Goal: Task Accomplishment & Management: Use online tool/utility

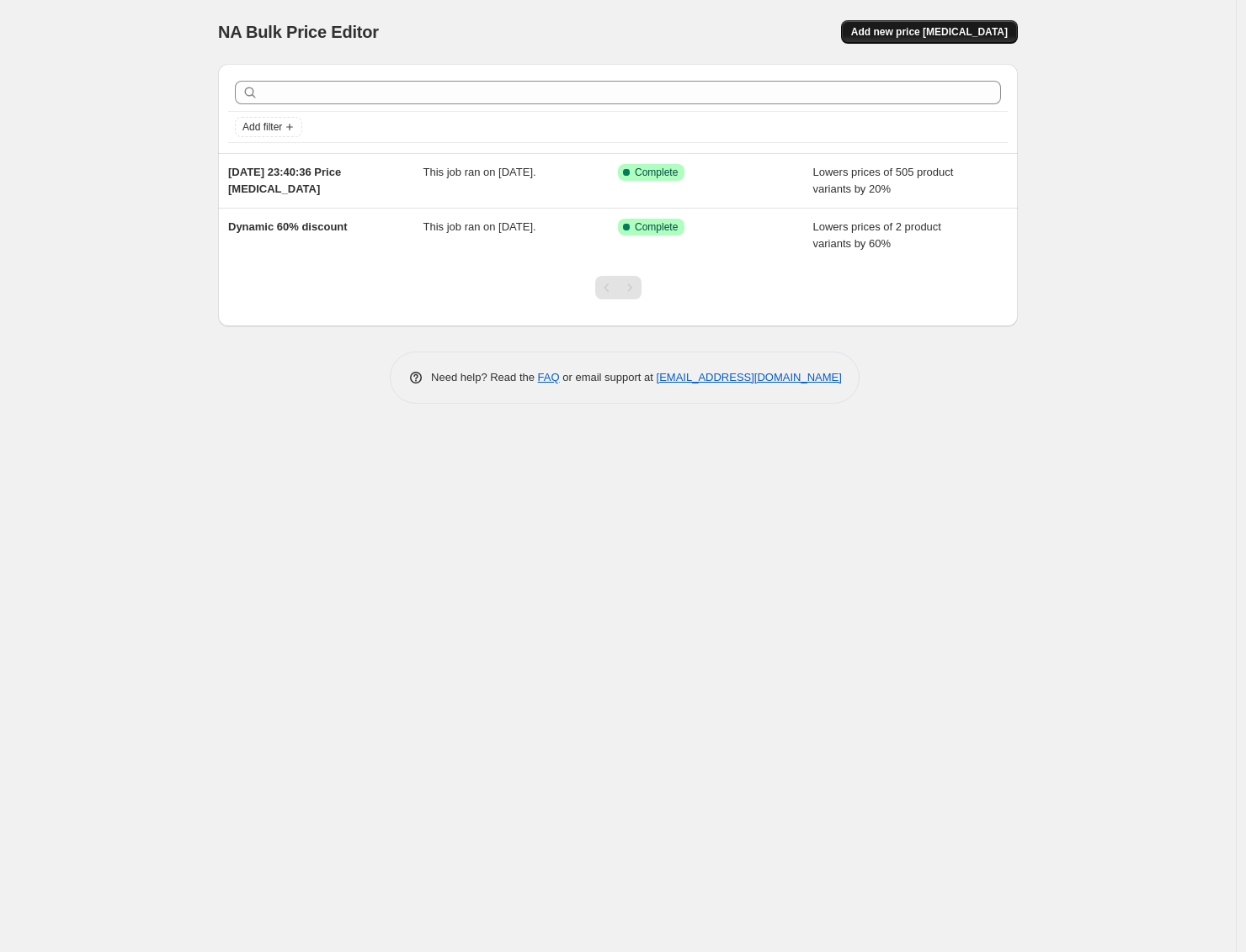
click at [896, 35] on span "Add new price change job" at bounding box center [929, 32] width 157 height 13
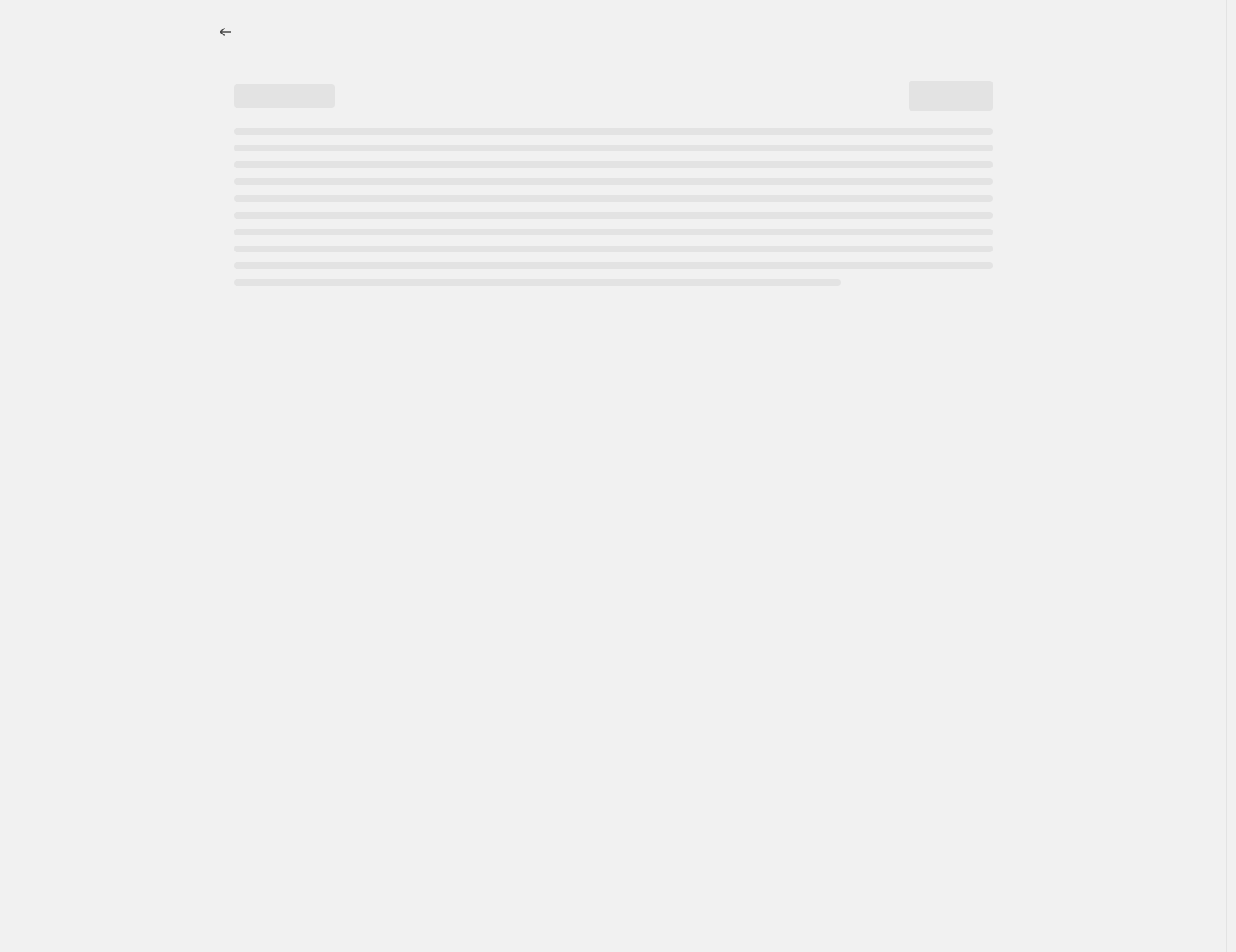
select select "percentage"
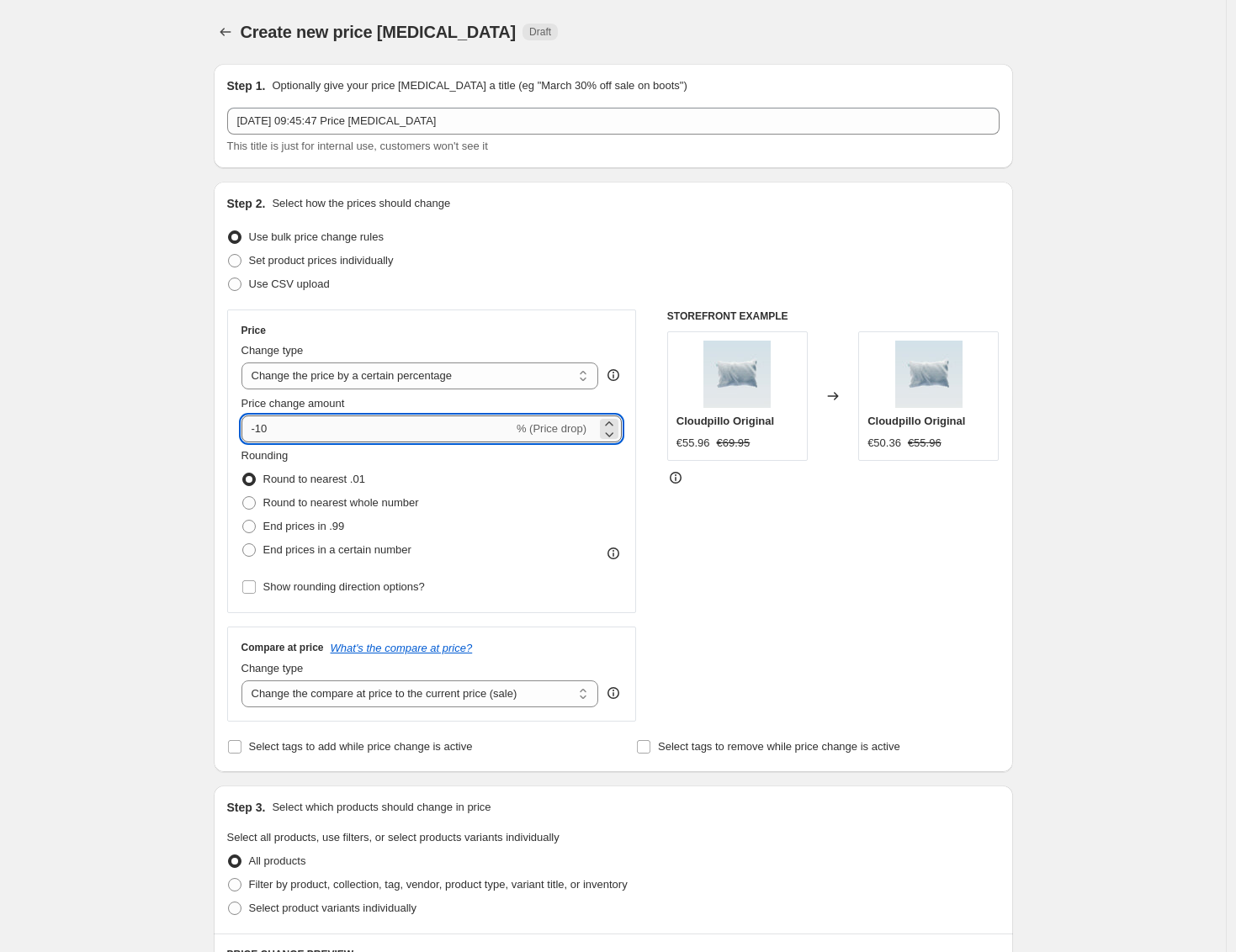
click at [332, 428] on input "-10" at bounding box center [377, 428] width 272 height 27
type input "-1"
type input "20"
click at [790, 520] on div "STOREFRONT EXAMPLE Cloudpillo Original €55.96 €69.95 Changed to Cloudpillo Orig…" at bounding box center [833, 515] width 333 height 413
click at [464, 424] on input "20" at bounding box center [367, 428] width 252 height 27
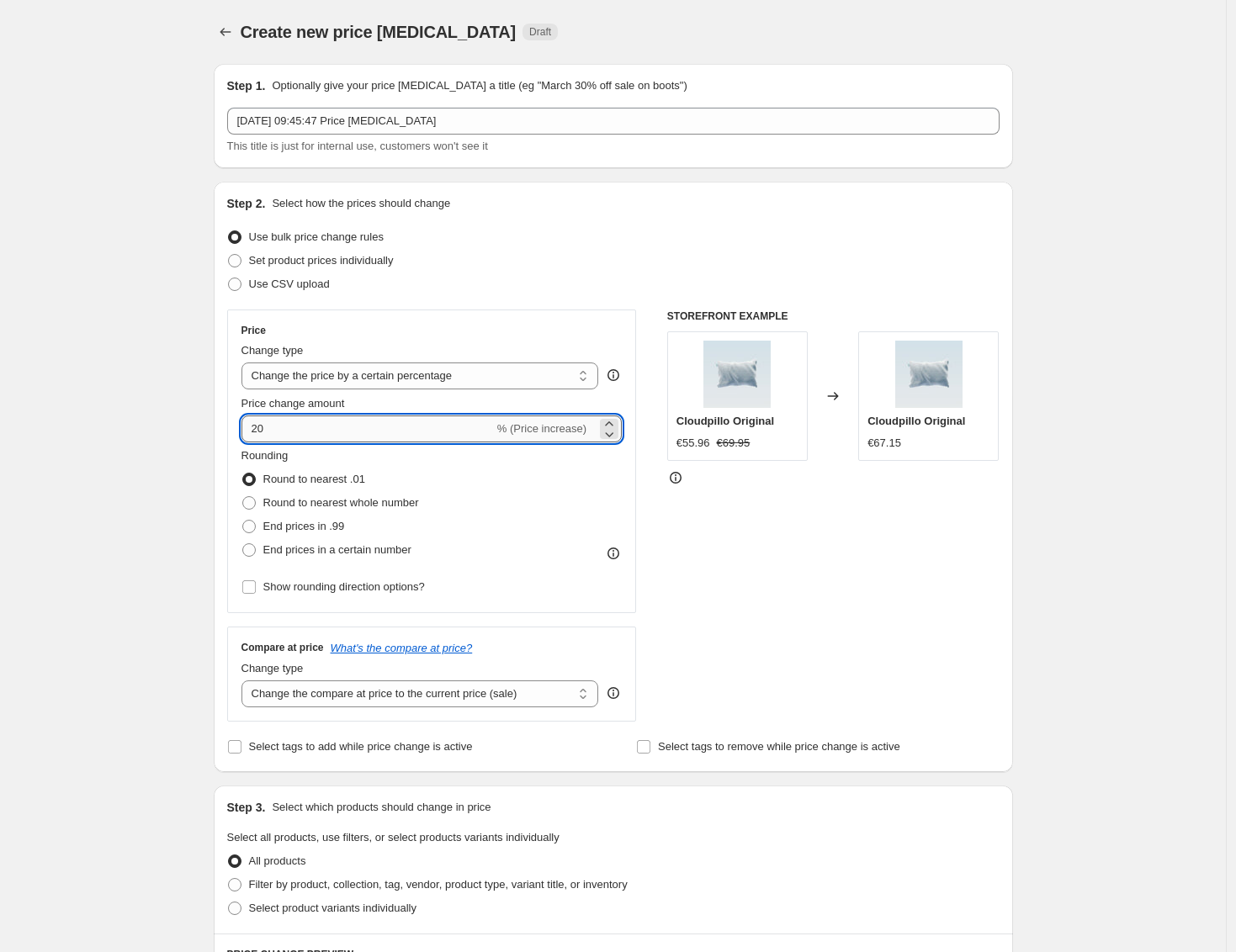
click at [265, 430] on input "20" at bounding box center [367, 428] width 252 height 27
click at [165, 452] on div "Create new price change job. This page is ready Create new price change job Dra…" at bounding box center [613, 888] width 1226 height 1776
click at [367, 385] on select "Change the price to a certain amount Change the price by a certain amount Chang…" at bounding box center [420, 375] width 358 height 27
select select "ecap"
click at [246, 362] on select "Change the price to a certain amount Change the price by a certain amount Chang…" at bounding box center [420, 375] width 358 height 27
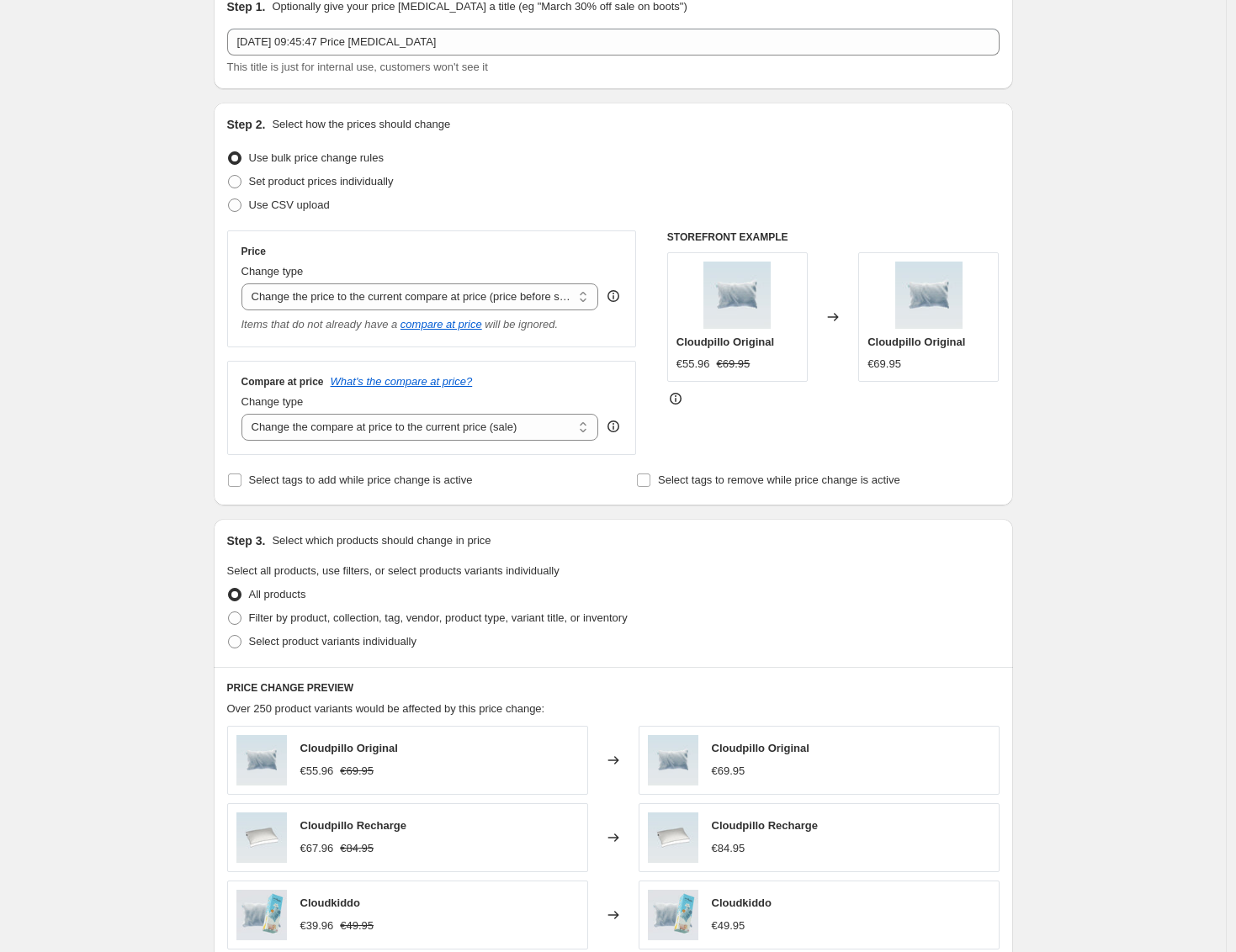
scroll to position [80, 0]
click at [326, 619] on span "Filter by product, collection, tag, vendor, product type, variant title, or inv…" at bounding box center [438, 618] width 378 height 13
click at [229, 612] on input "Filter by product, collection, tag, vendor, product type, variant title, or inv…" at bounding box center [228, 611] width 1 height 1
radio input "true"
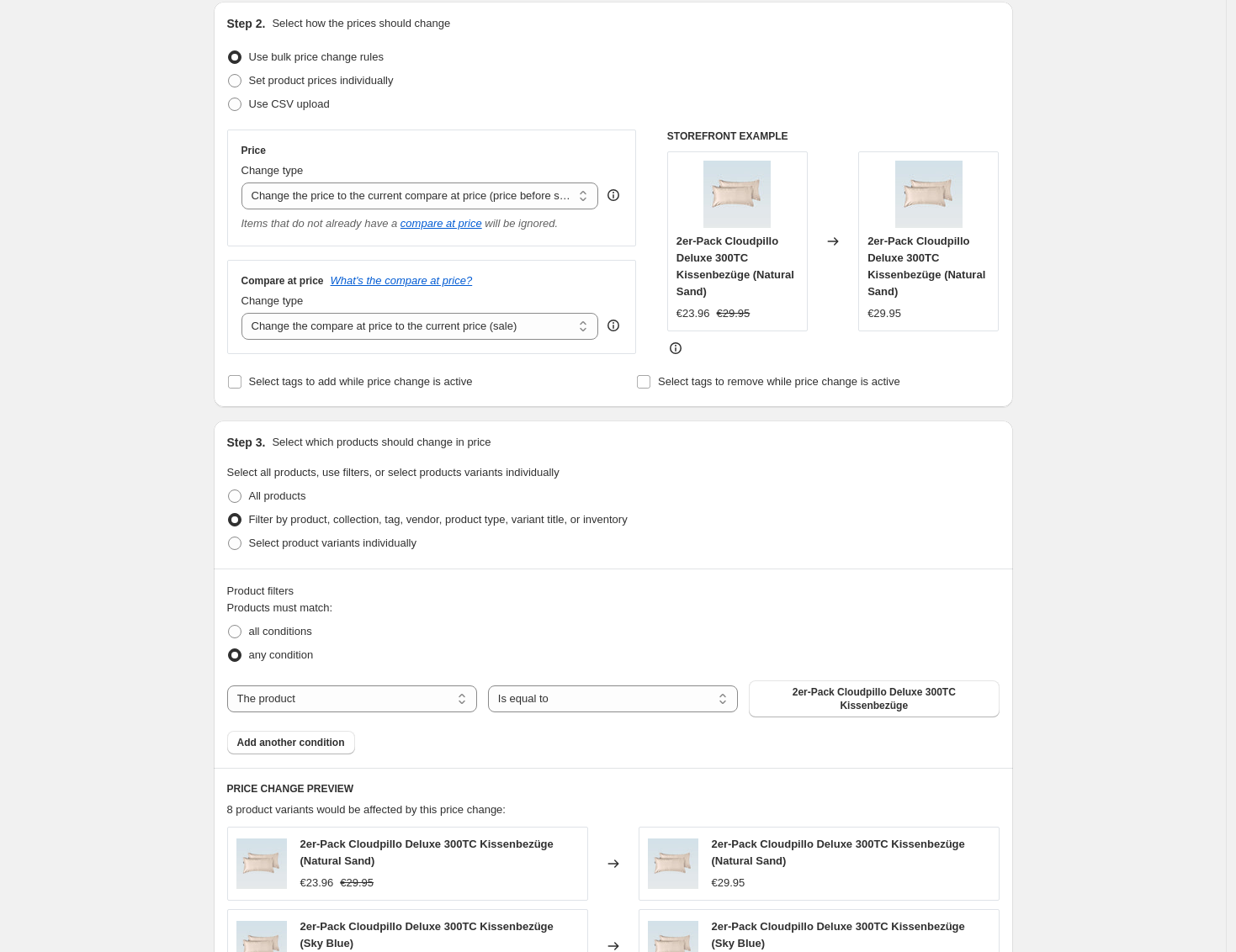
scroll to position [205, 0]
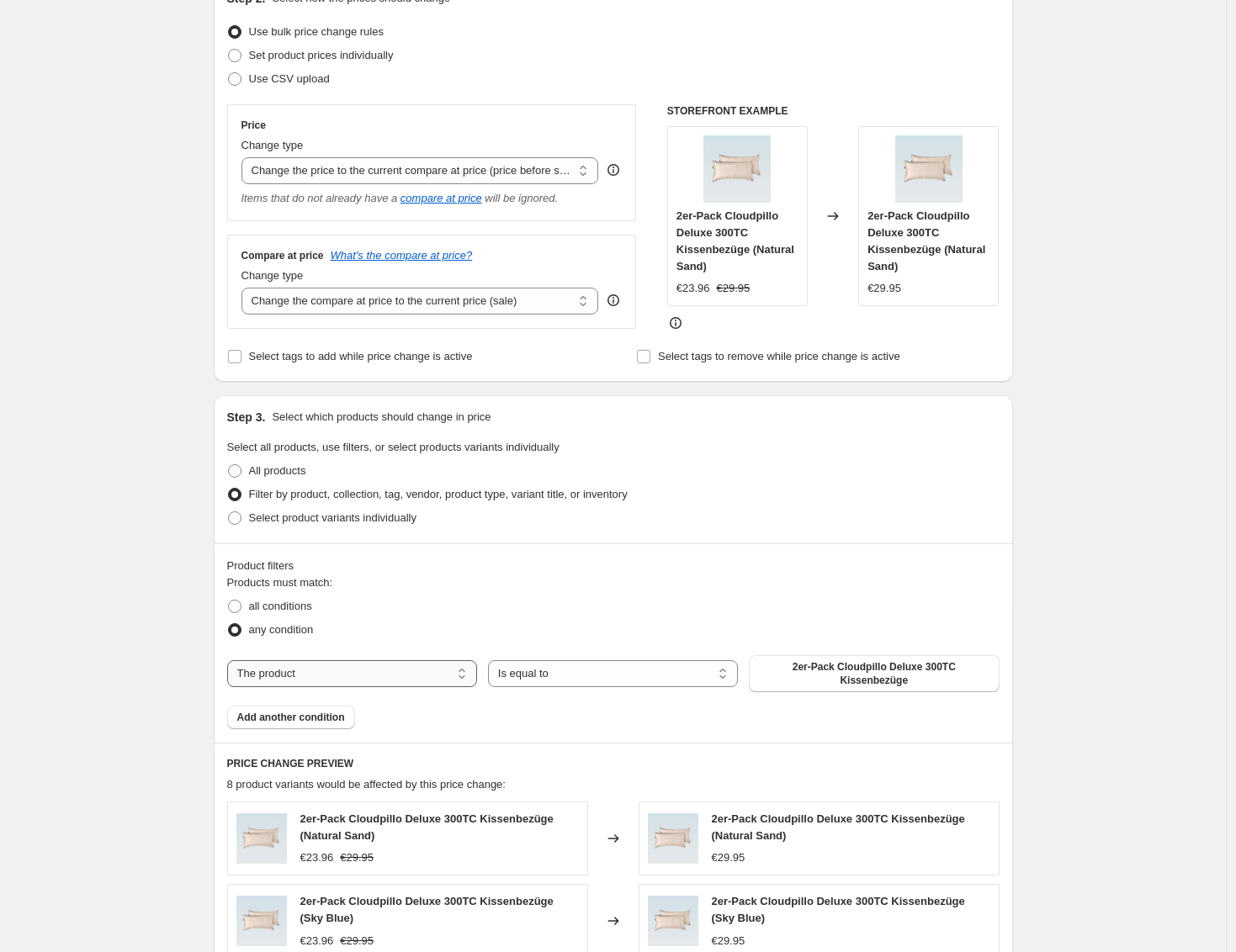
click at [376, 670] on select "The product The product's collection The product's vendor The product's type Th…" at bounding box center [352, 673] width 250 height 27
select select "collection"
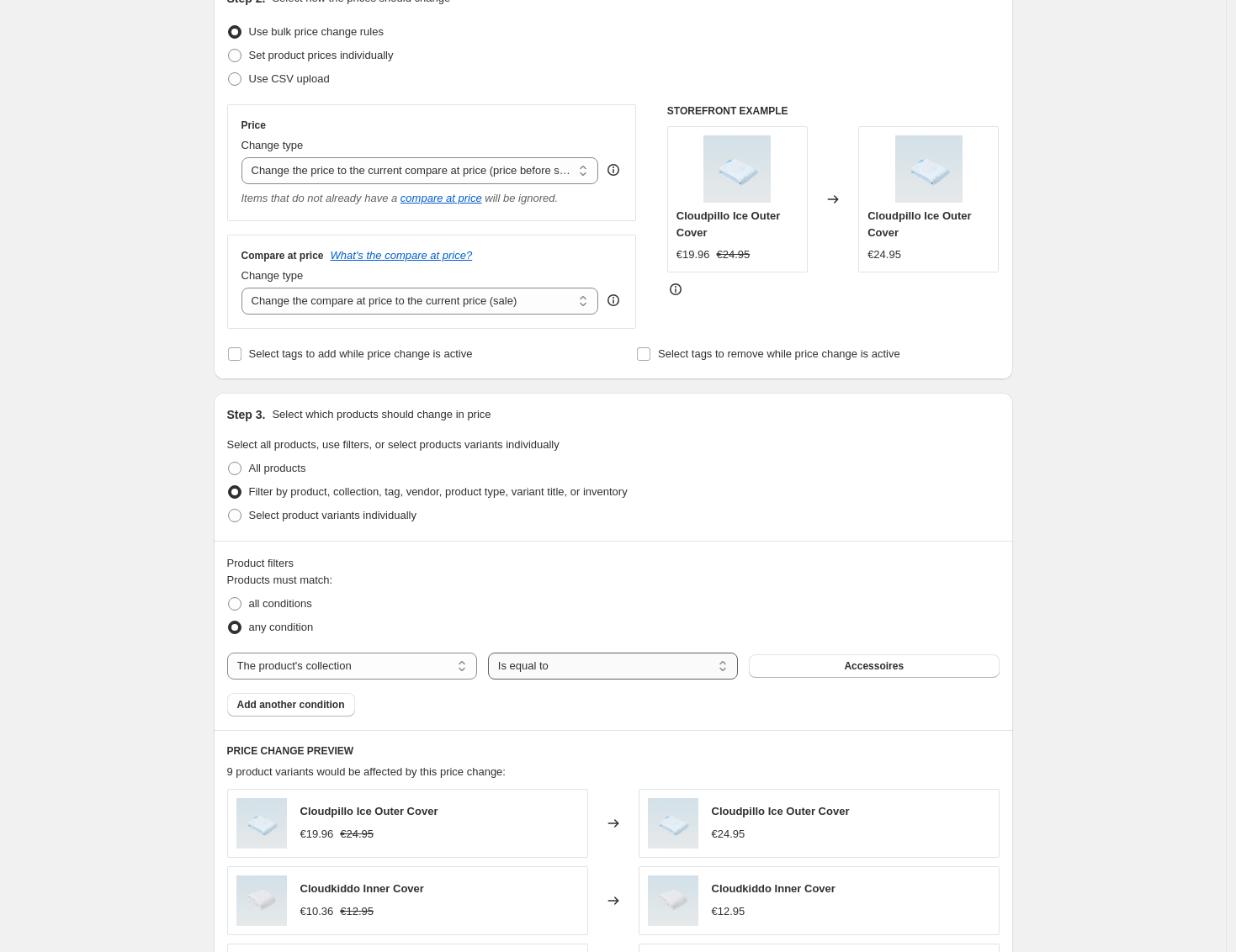
click at [566, 671] on select "Is equal to Is not equal to" at bounding box center [613, 666] width 250 height 27
click at [562, 660] on select "Is equal to Is not equal to" at bounding box center [613, 666] width 250 height 27
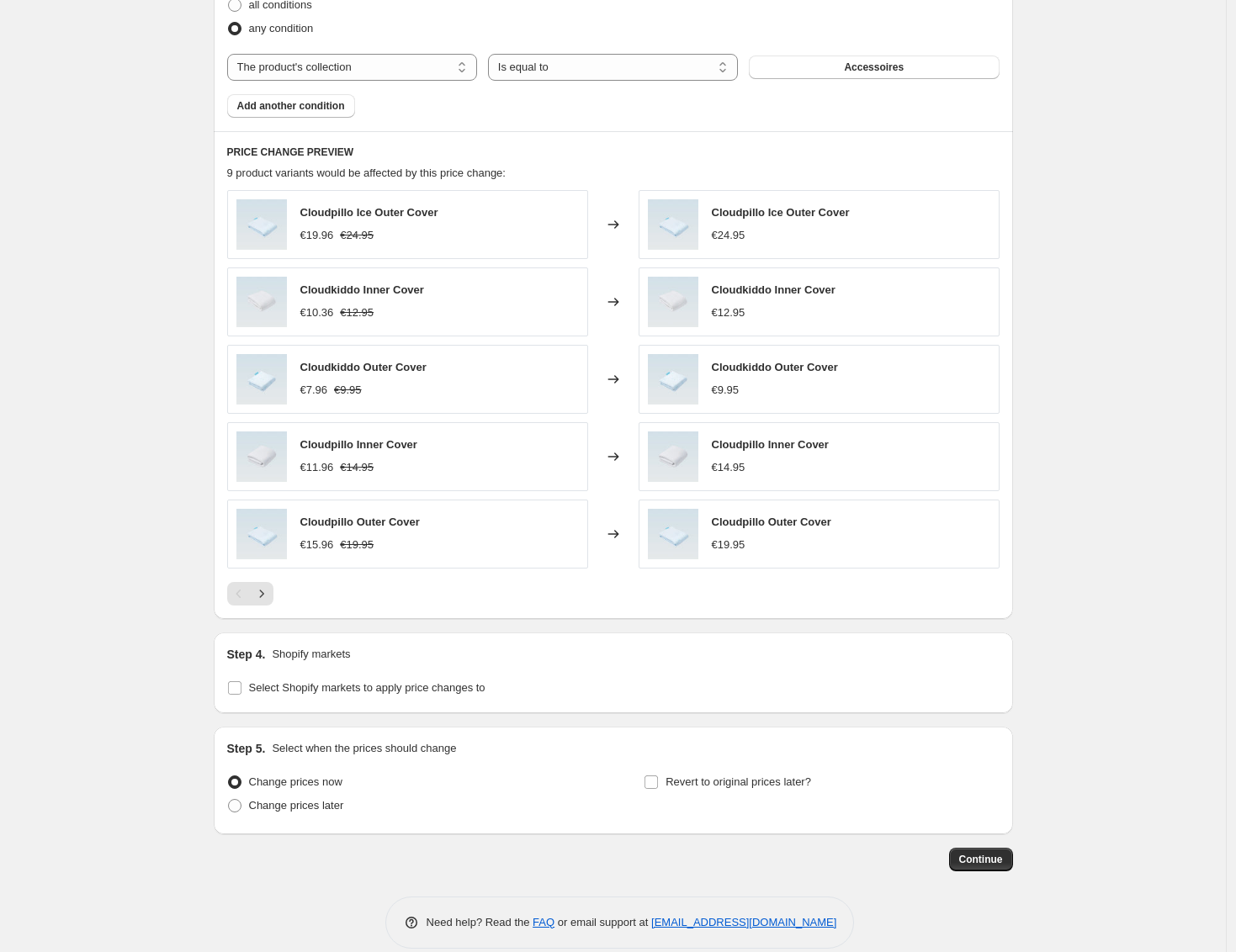
scroll to position [801, 0]
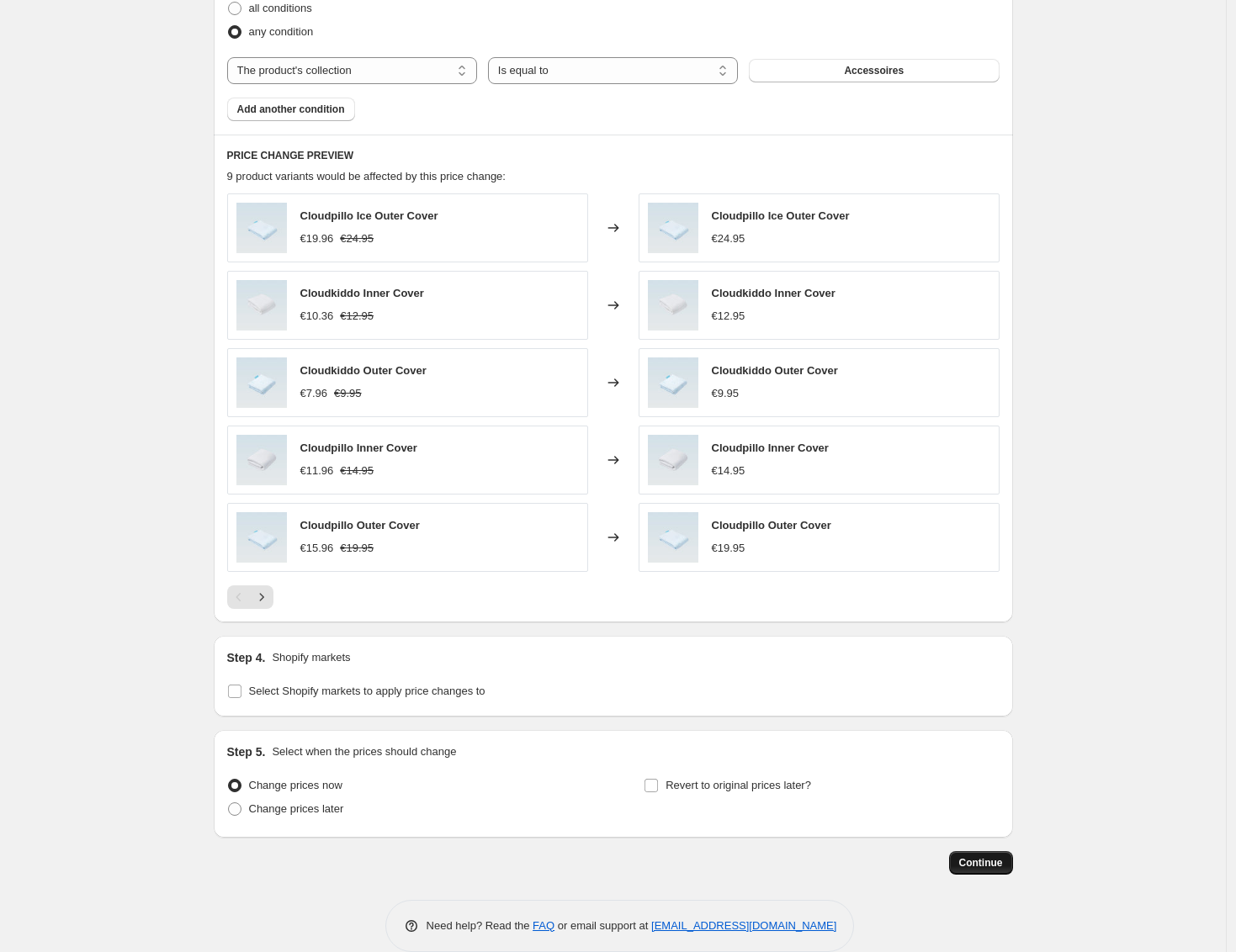
click at [998, 856] on span "Continue" at bounding box center [981, 863] width 44 height 13
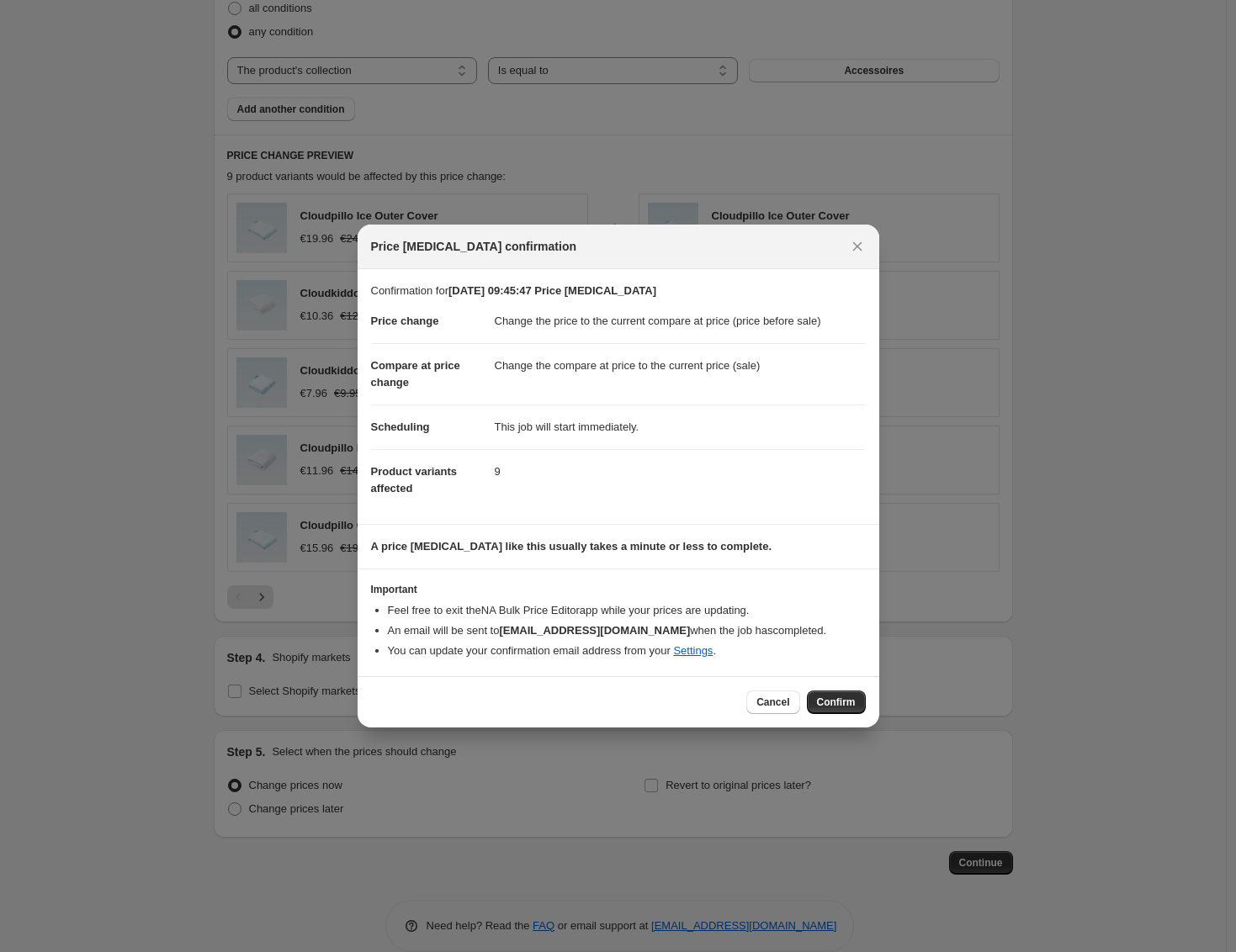
click at [775, 687] on div "Cancel Confirm" at bounding box center [618, 701] width 522 height 51
click at [775, 703] on span "Cancel" at bounding box center [772, 702] width 33 height 13
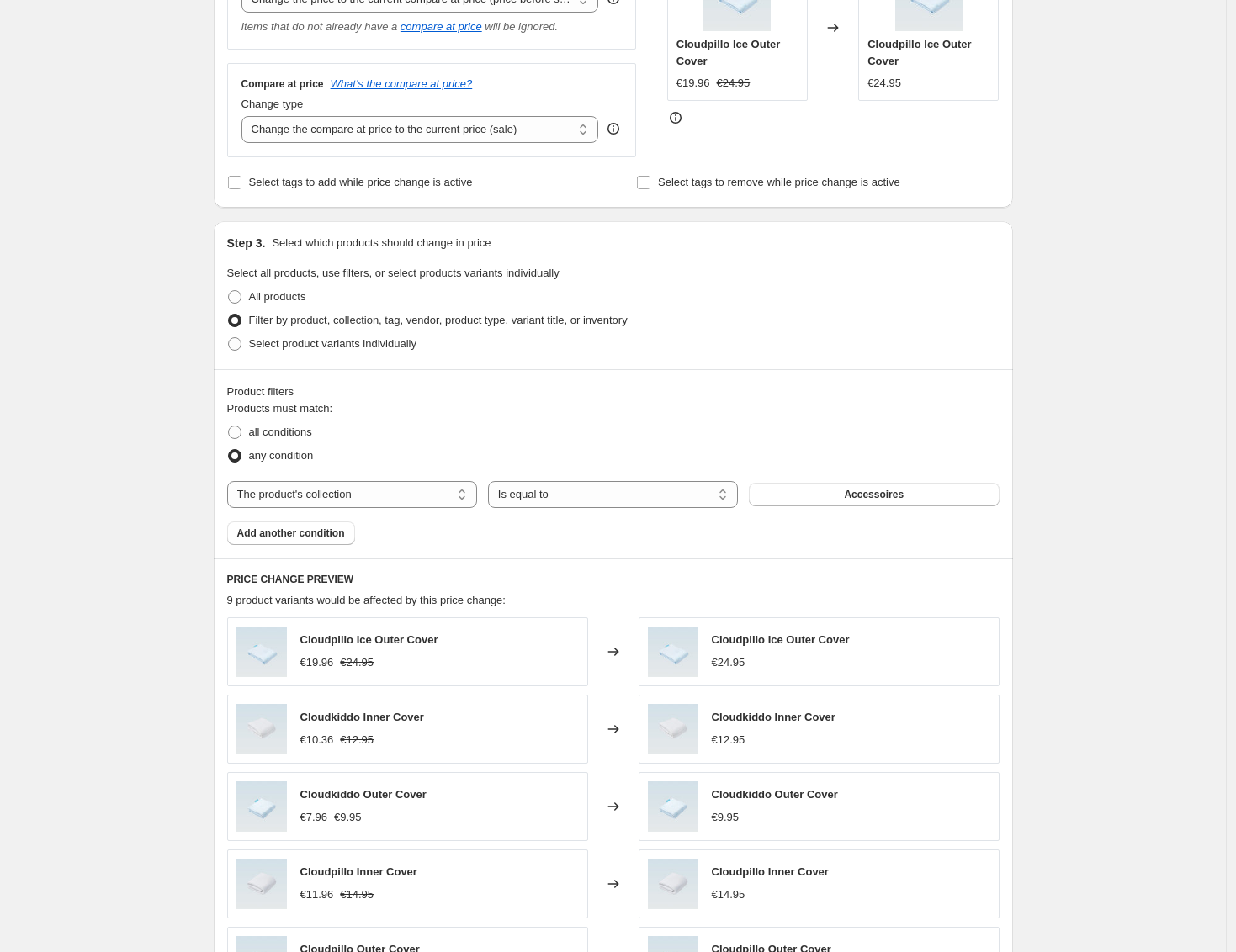
scroll to position [0, 0]
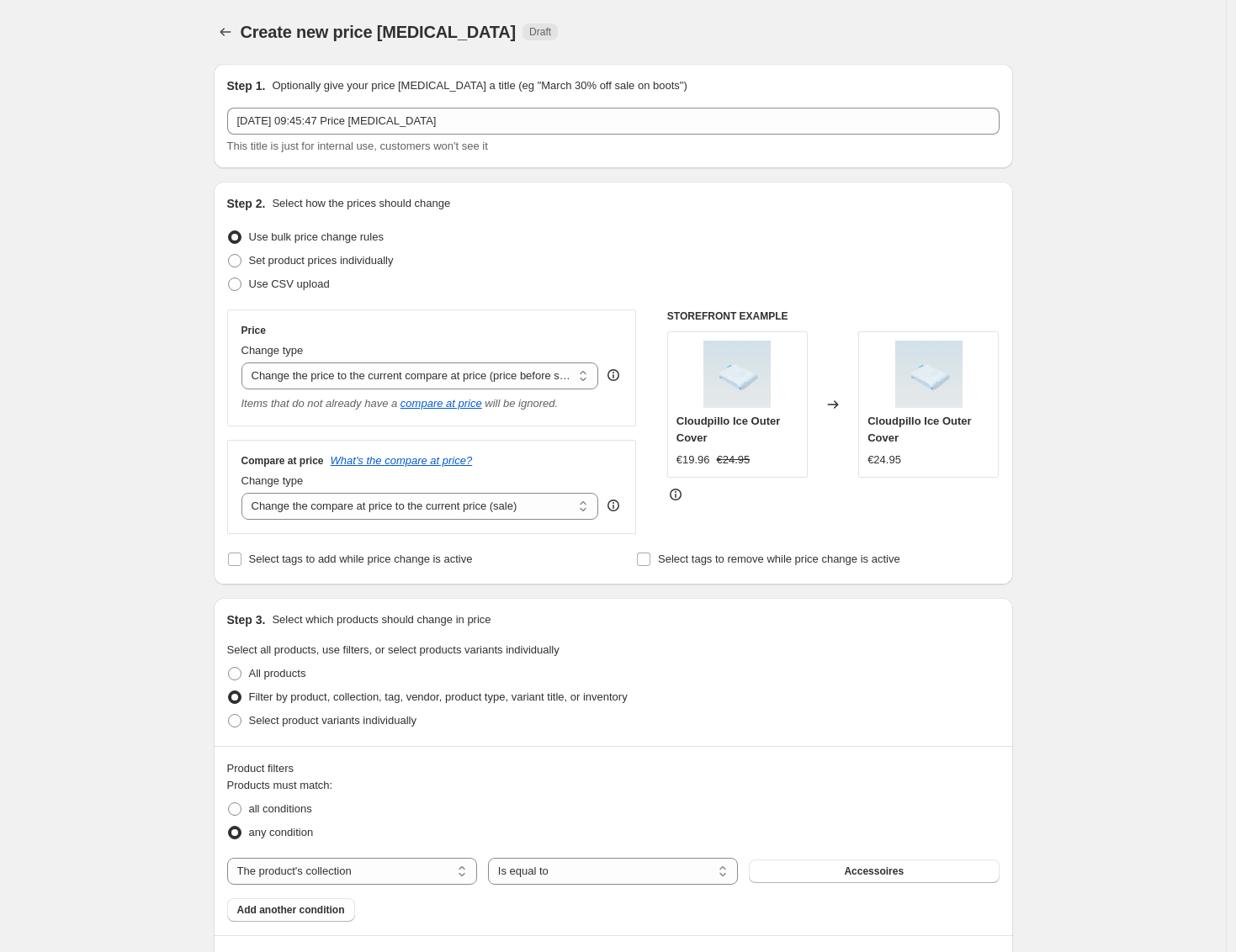
click at [510, 135] on div "6 Oct 2025, 09:45:47 Price change job This title is just for internal use, cust…" at bounding box center [613, 131] width 772 height 48
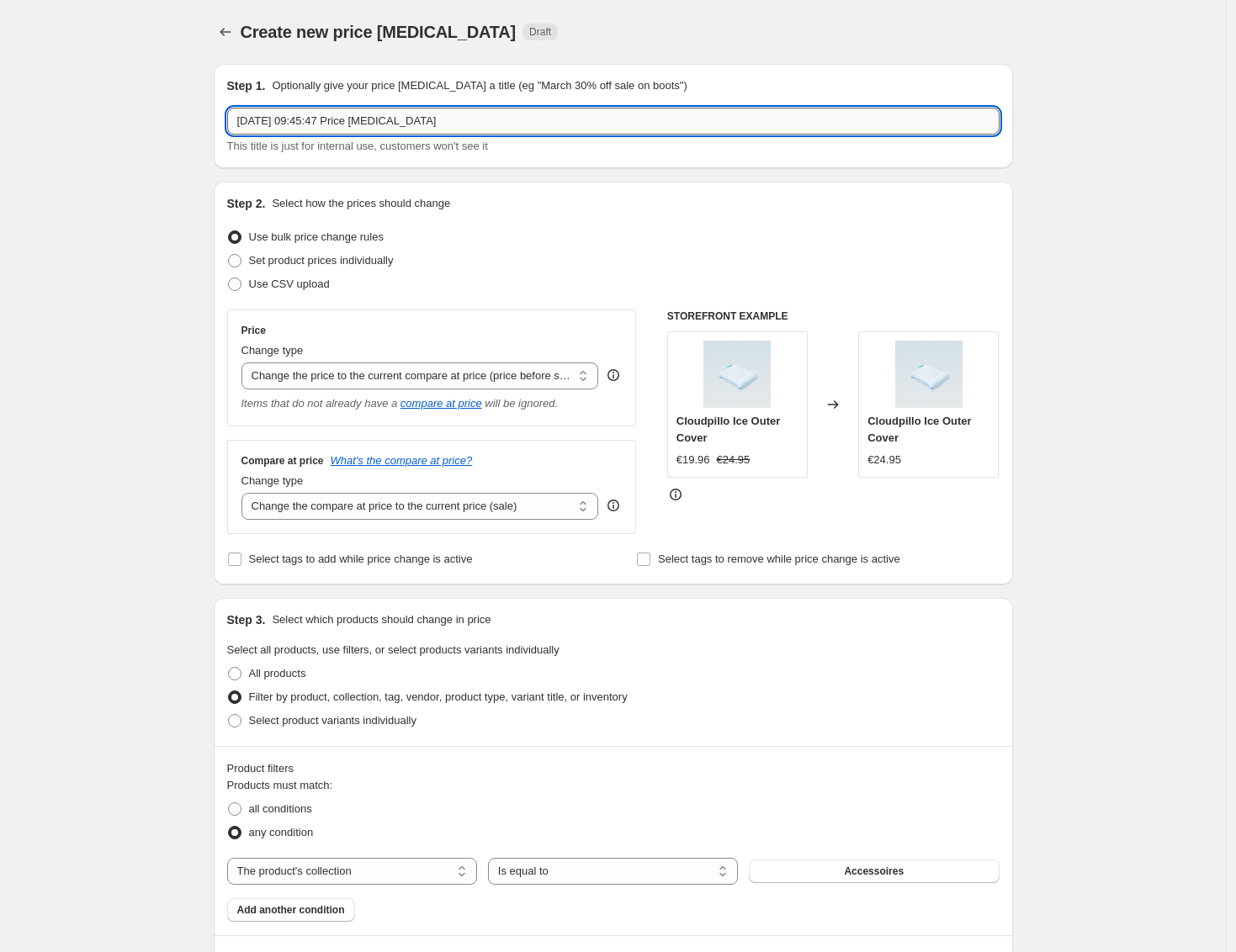
click at [513, 126] on input "6 Oct 2025, 09:45:47 Price change job" at bounding box center [613, 121] width 772 height 27
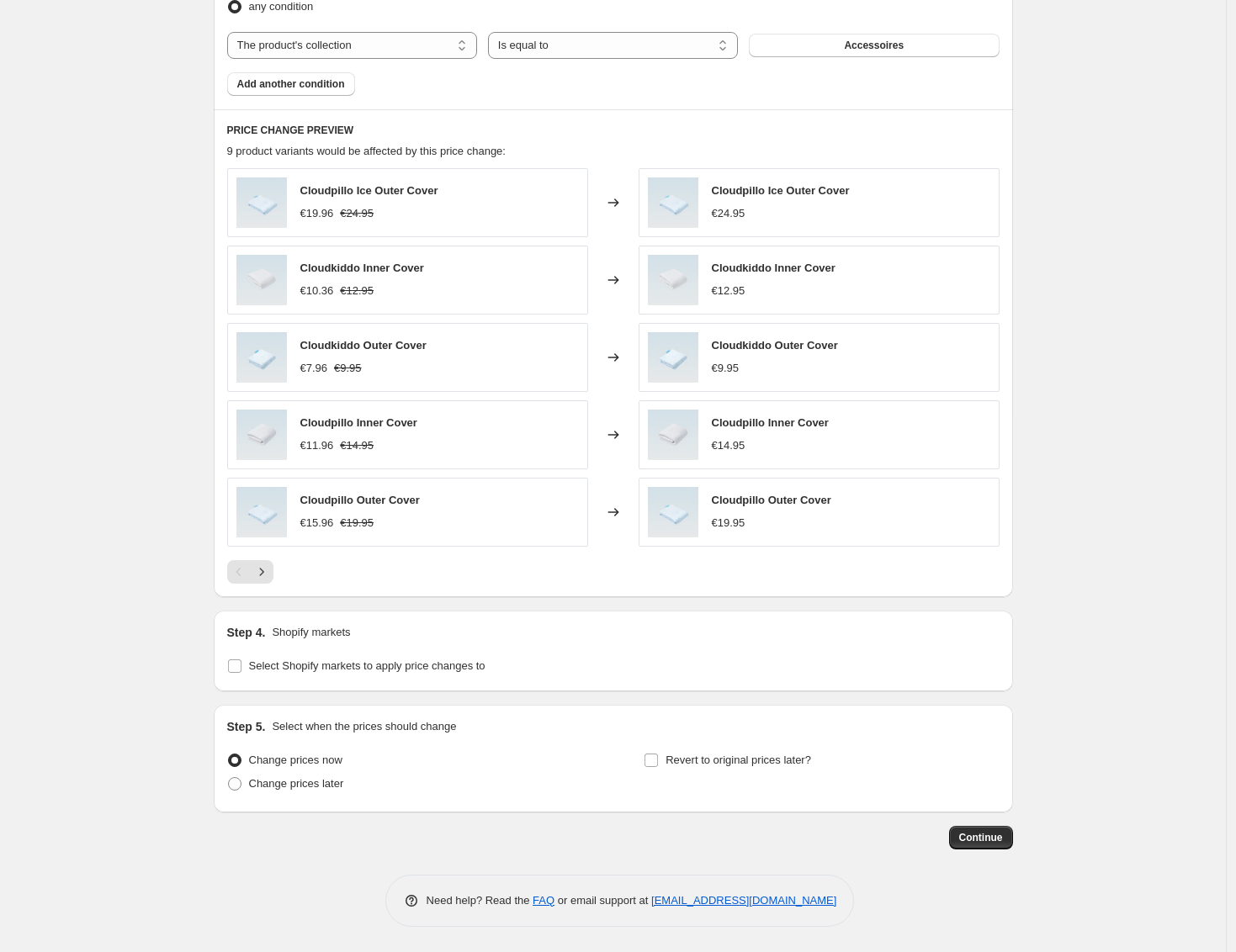
type input "Accessoires to normal price"
click at [973, 850] on div "Step 1. Optionally give your price change job a title (eg "March 30% off sale o…" at bounding box center [613, 75] width 799 height 1703
click at [976, 843] on span "Continue" at bounding box center [981, 837] width 44 height 13
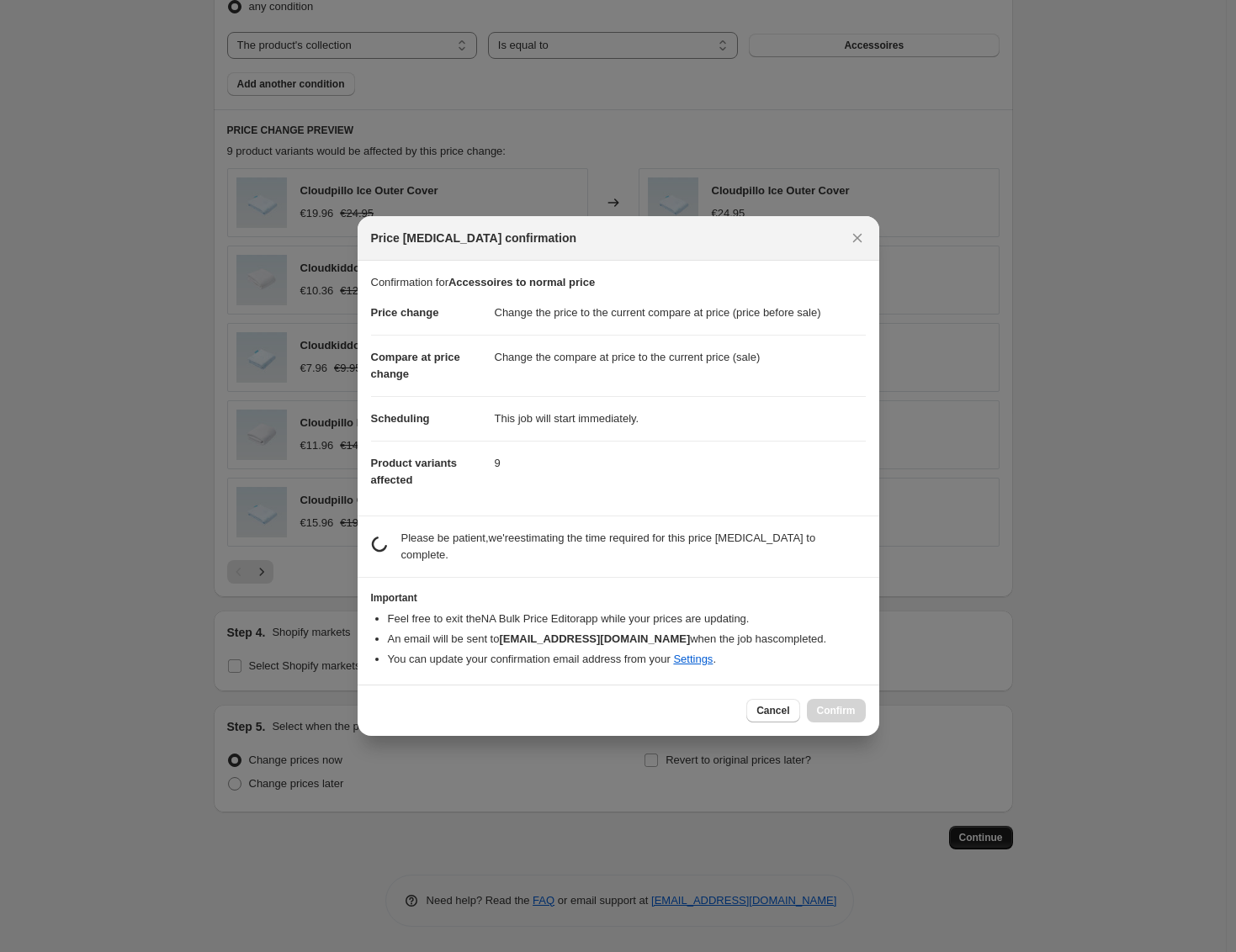
scroll to position [0, 0]
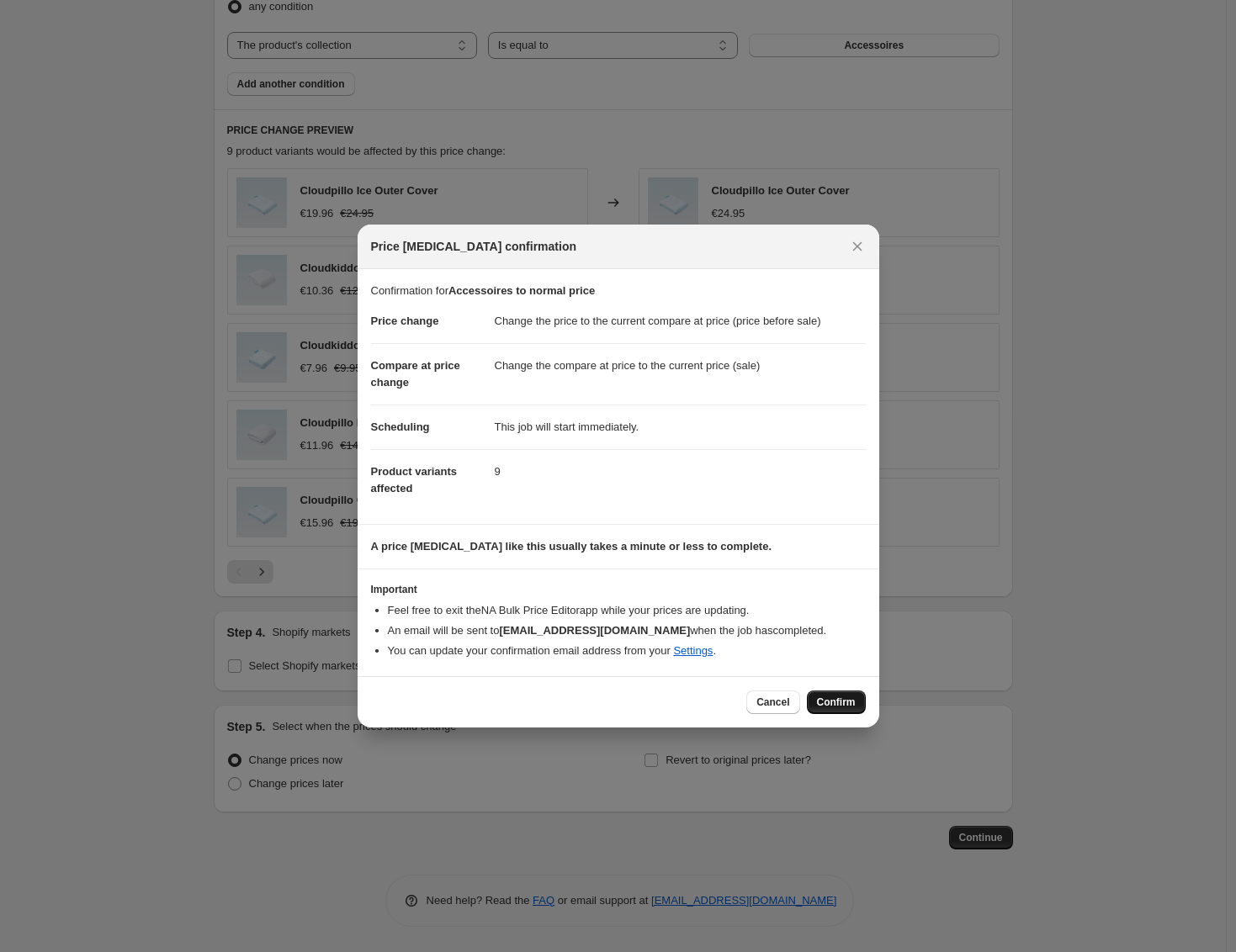
click at [825, 702] on span "Confirm" at bounding box center [836, 702] width 39 height 13
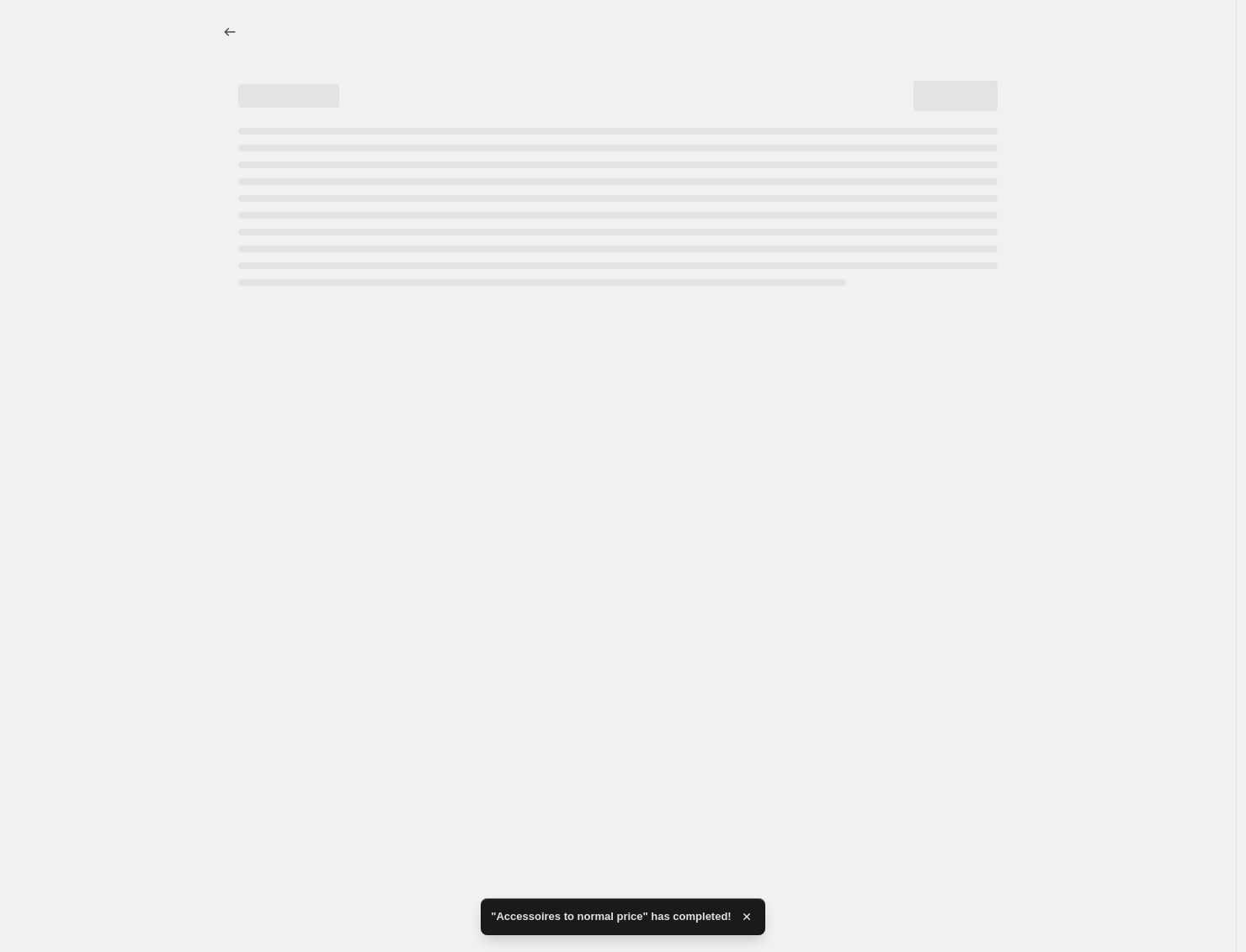
select select "ecap"
select select "collection"
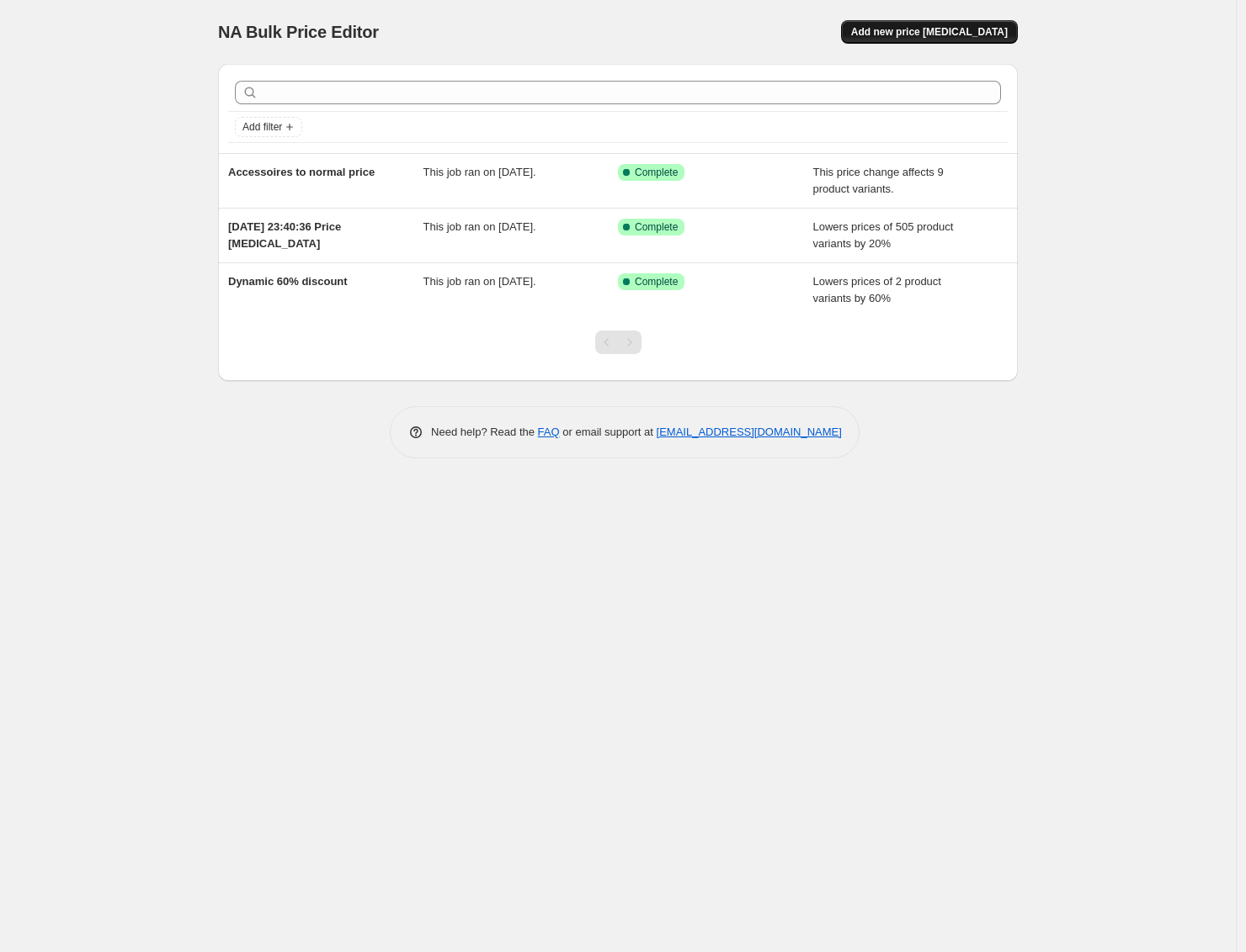
click at [941, 27] on span "Add new price change job" at bounding box center [929, 32] width 157 height 13
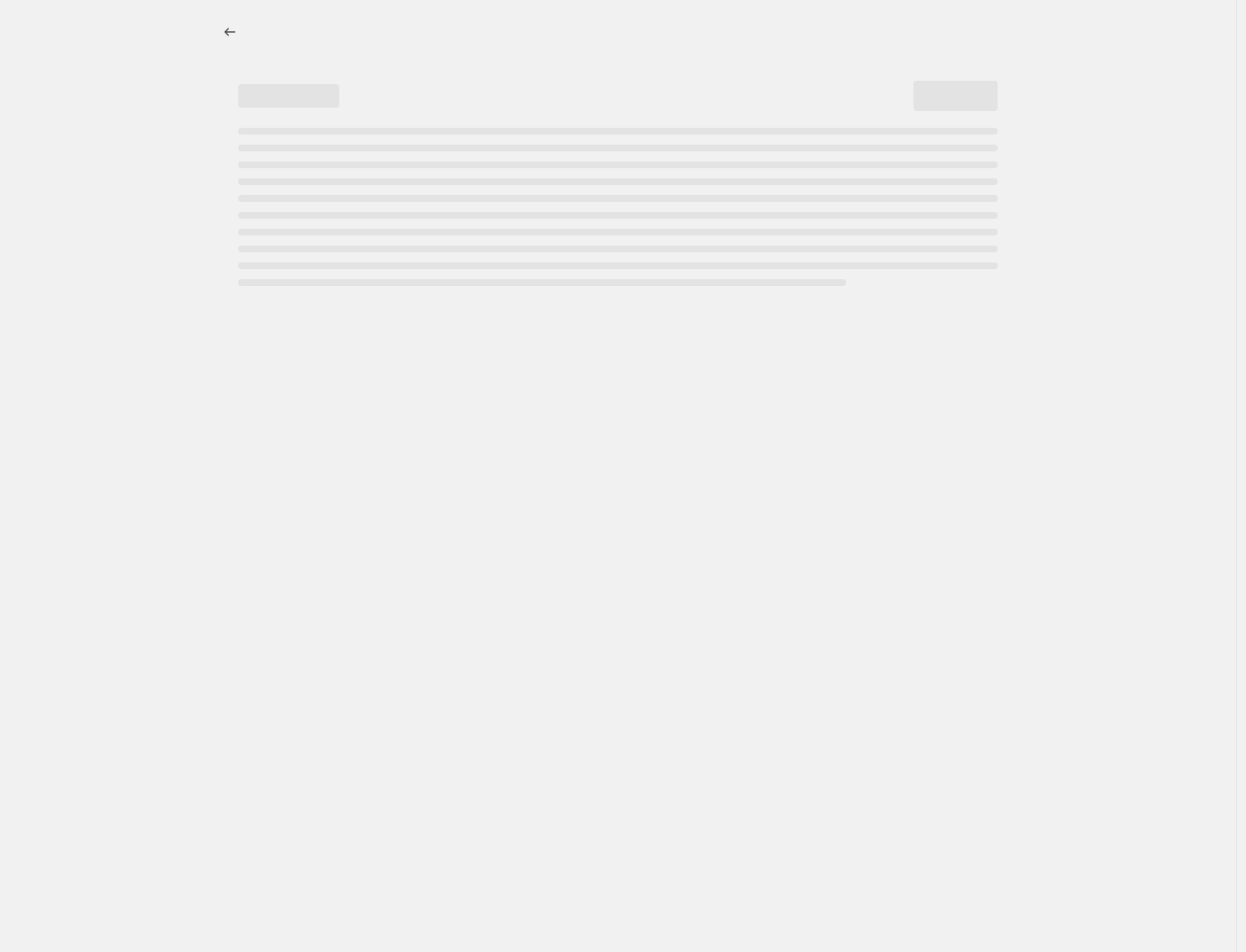
select select "percentage"
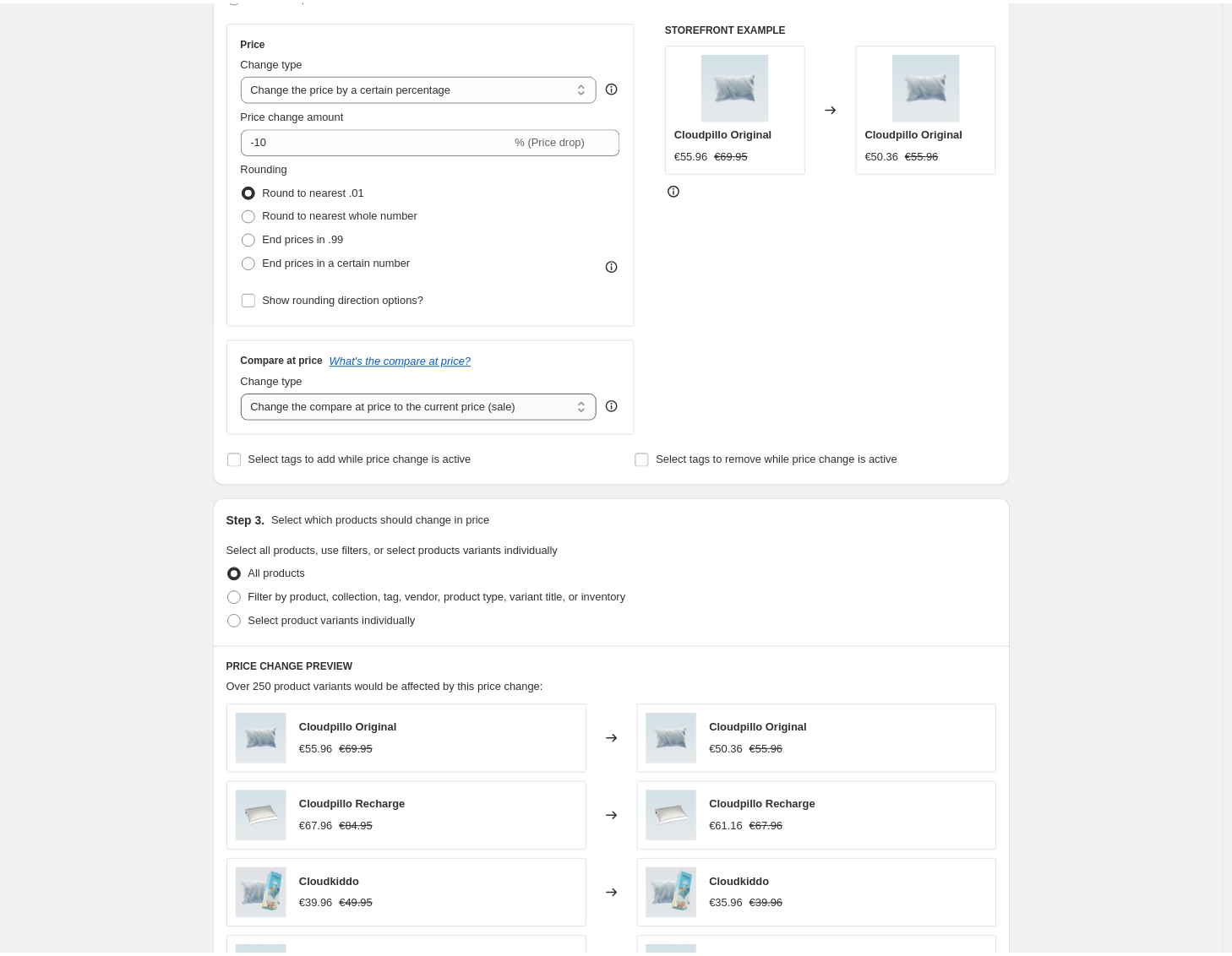
scroll to position [311, 0]
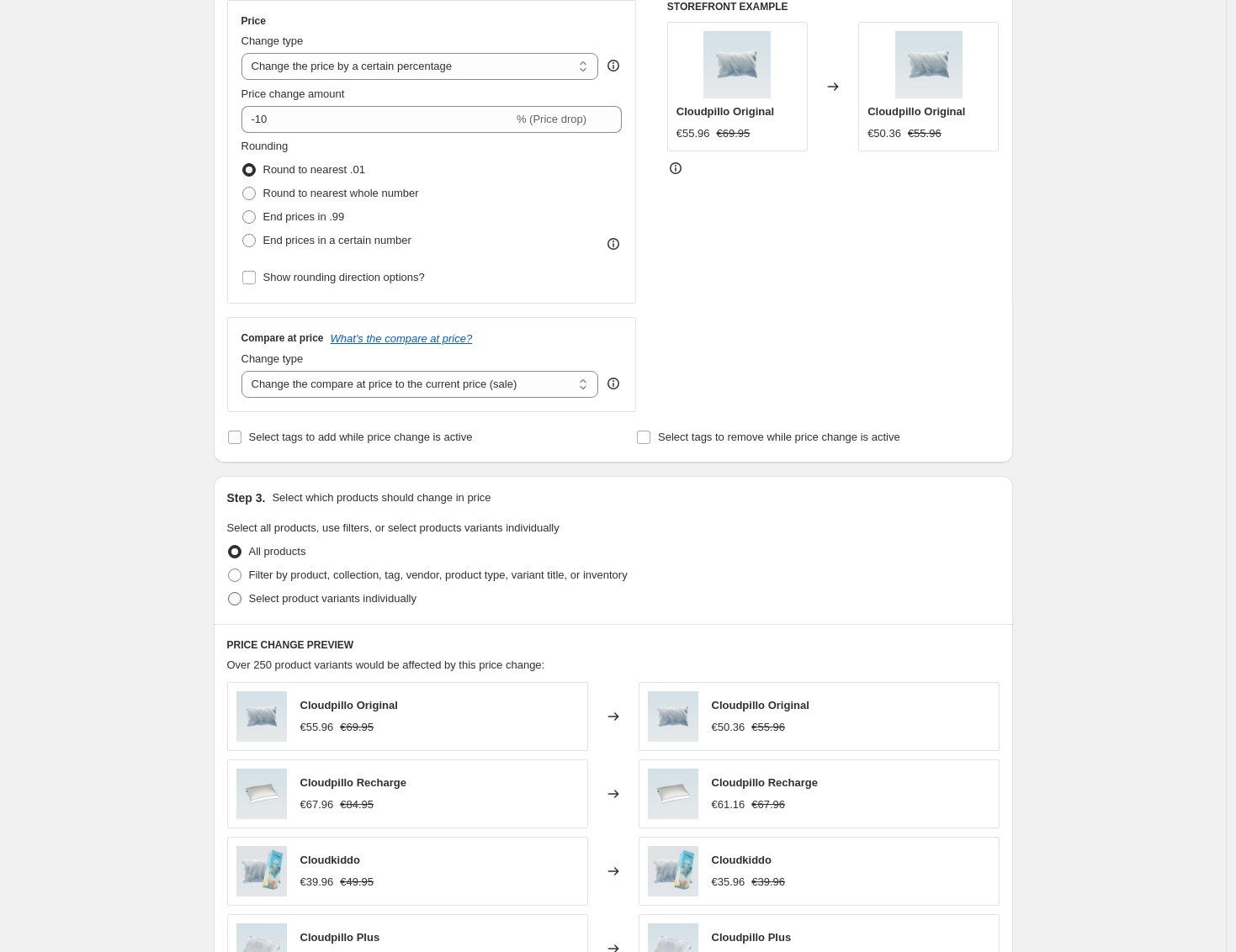
click at [343, 595] on span "Select product variants individually" at bounding box center [333, 599] width 168 height 13
click at [229, 593] on input "Select product variants individually" at bounding box center [228, 592] width 1 height 1
radio input "true"
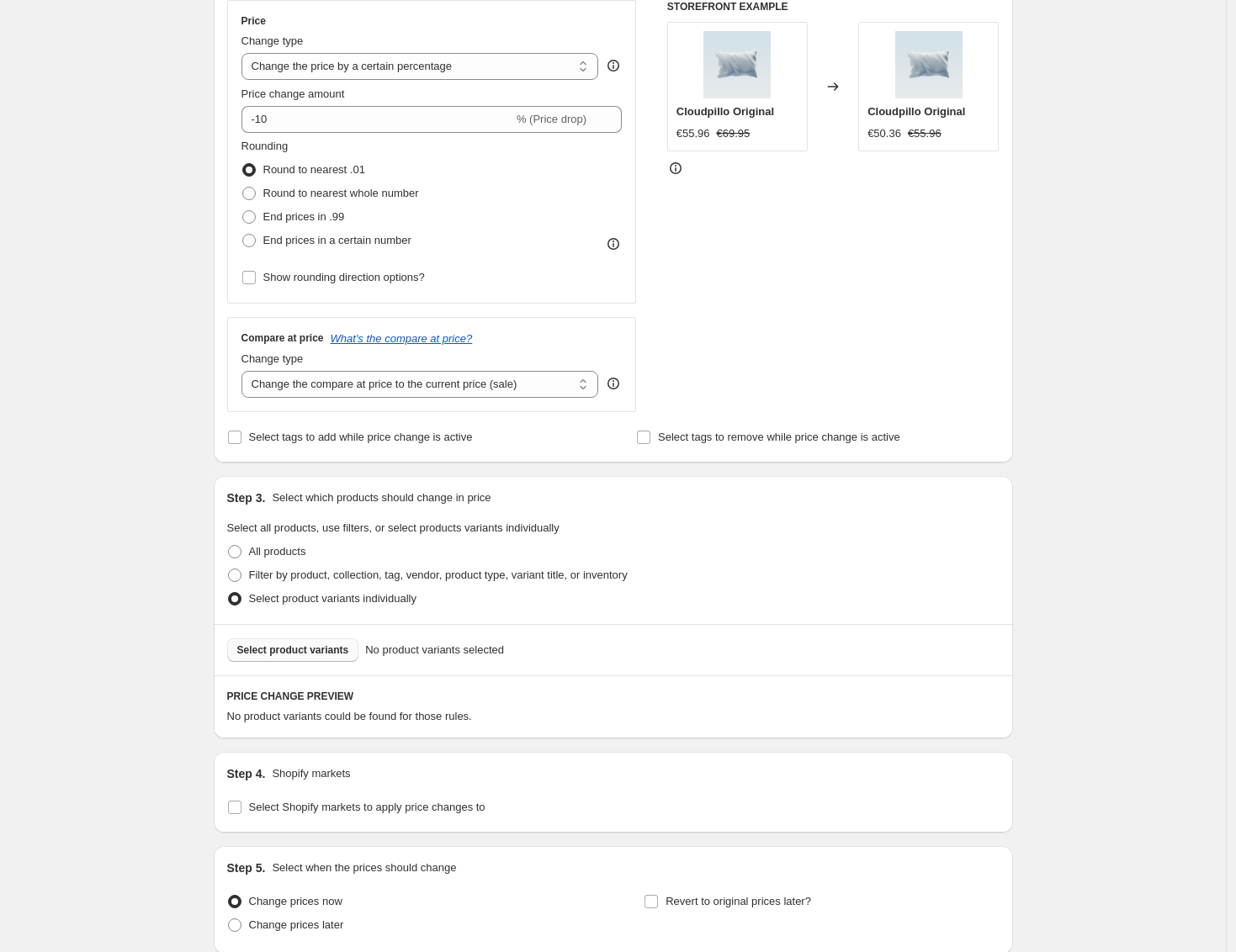
click at [334, 640] on button "Select product variants" at bounding box center [293, 650] width 132 height 23
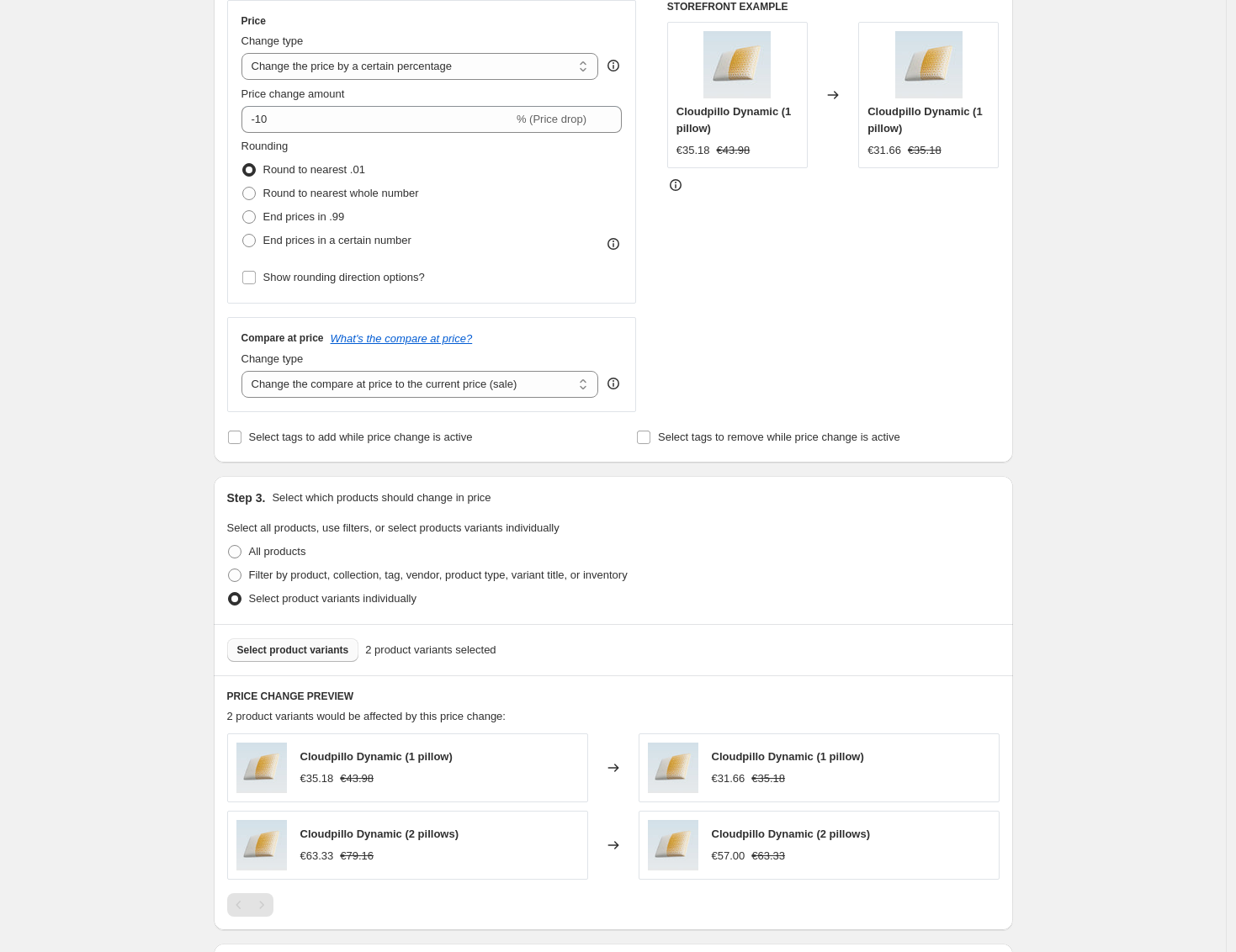
click at [345, 646] on span "Select product variants" at bounding box center [293, 650] width 112 height 13
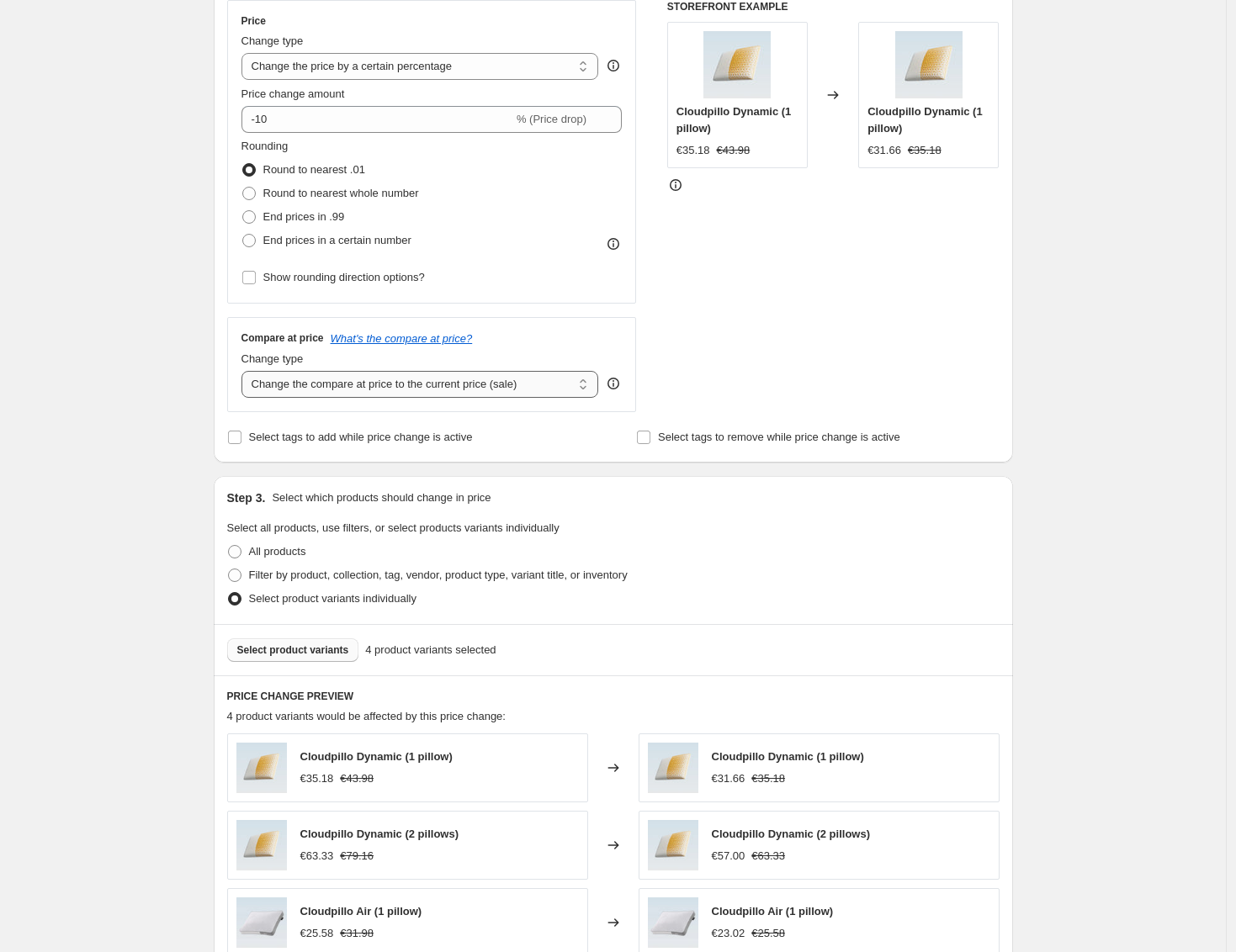
click at [505, 387] on select "Change the compare at price to the current price (sale) Change the compare at p…" at bounding box center [420, 384] width 358 height 27
click at [246, 371] on select "Change the compare at price to the current price (sale) Change the compare at p…" at bounding box center [420, 384] width 358 height 27
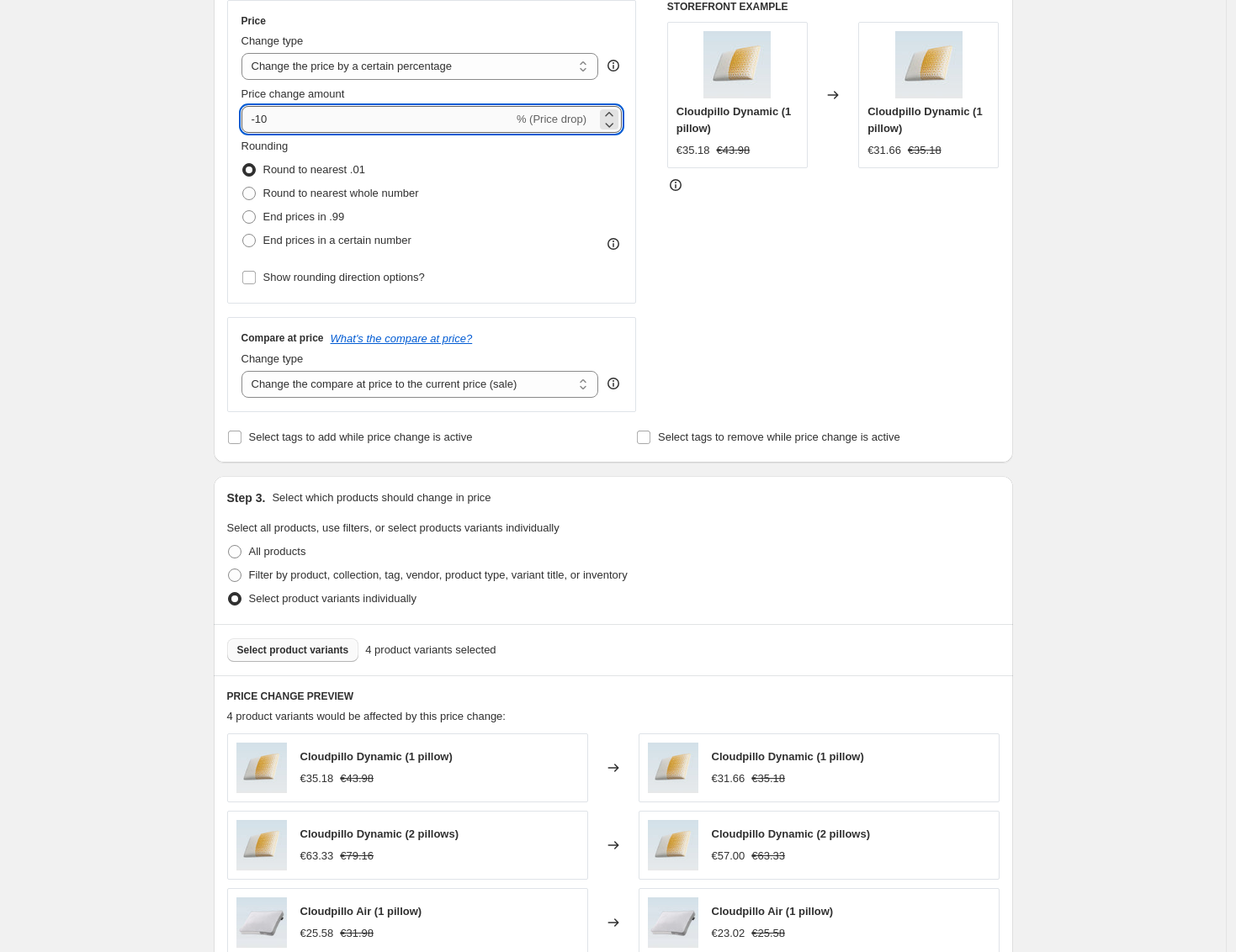
click at [264, 117] on input "-10" at bounding box center [377, 119] width 272 height 27
type input "21"
click at [592, 196] on div "Rounding Round to nearest .01 Round to nearest whole number End prices in .99 E…" at bounding box center [431, 195] width 381 height 115
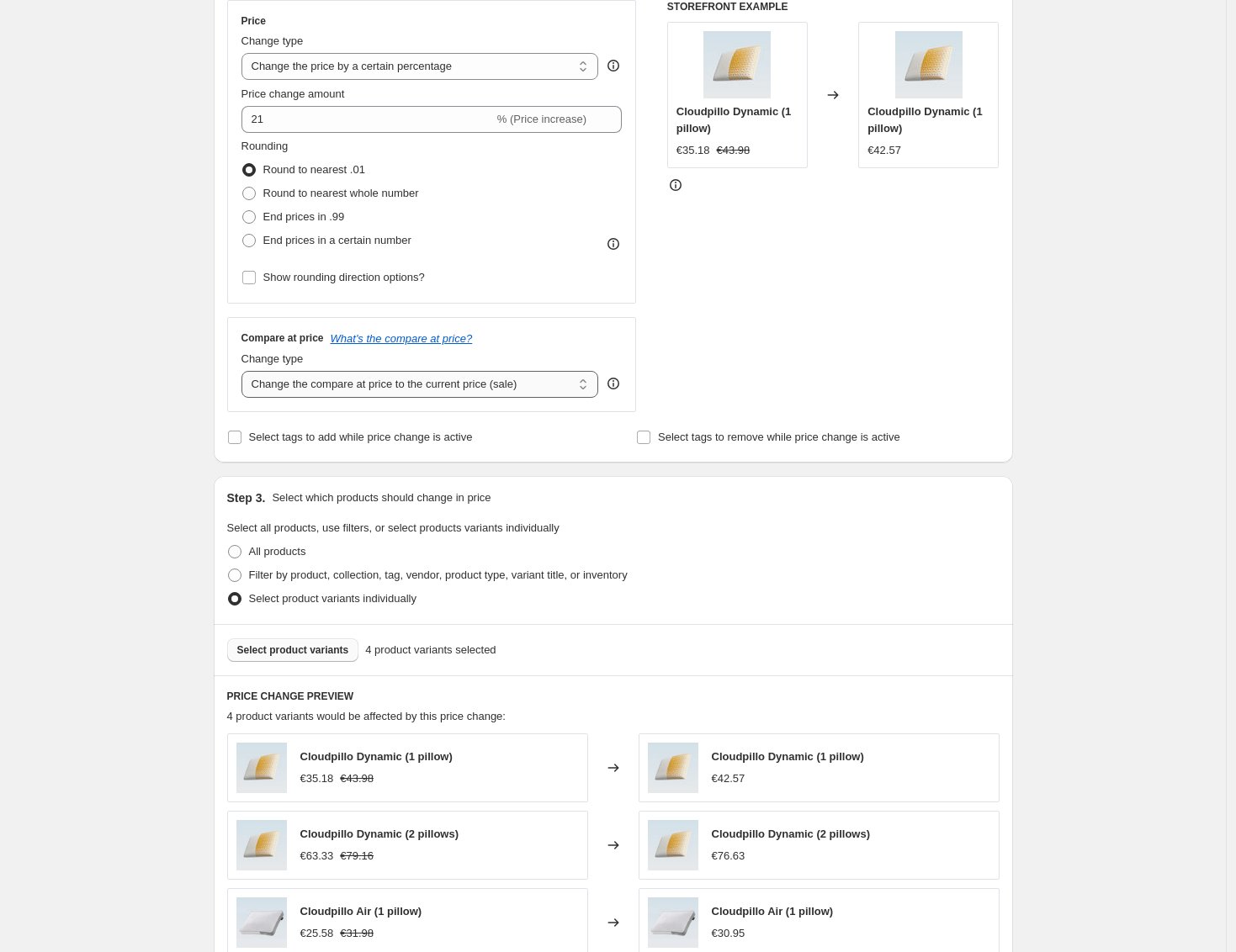
click at [515, 388] on select "Change the compare at price to the current price (sale) Change the compare at p…" at bounding box center [420, 384] width 358 height 27
select select "no_change"
click at [246, 371] on select "Change the compare at price to the current price (sale) Change the compare at p…" at bounding box center [420, 384] width 358 height 27
click at [490, 382] on select "Change the compare at price to the current price (sale) Change the compare at p…" at bounding box center [420, 384] width 358 height 27
